Goal: Register for event/course: Register for event/course

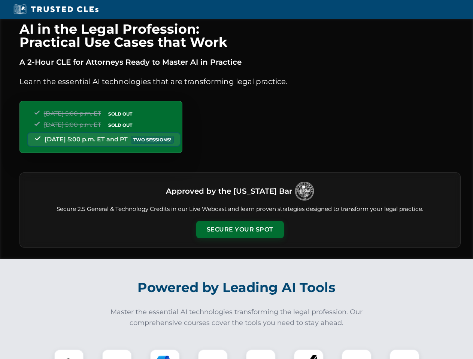
click at [240, 230] on button "Secure Your Spot" at bounding box center [240, 229] width 88 height 17
click at [69, 355] on img at bounding box center [69, 365] width 22 height 22
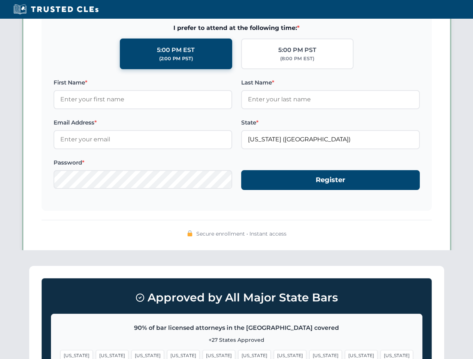
click at [274, 355] on span "[US_STATE]" at bounding box center [290, 356] width 33 height 11
click at [345, 355] on span "[US_STATE]" at bounding box center [361, 356] width 33 height 11
